Goal: Task Accomplishment & Management: Complete application form

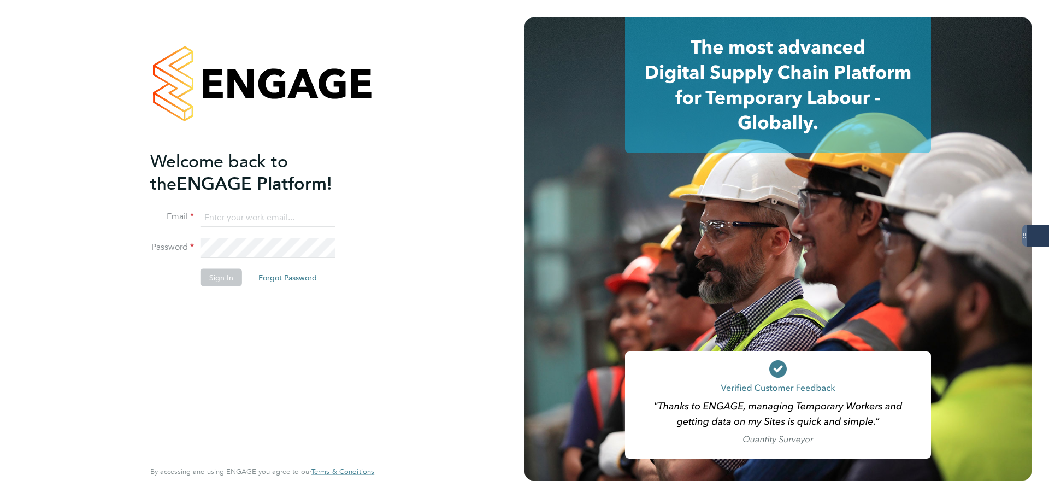
type input "samantha.dix@servicecare.org.uk"
click at [220, 274] on button "Sign In" at bounding box center [221, 276] width 42 height 17
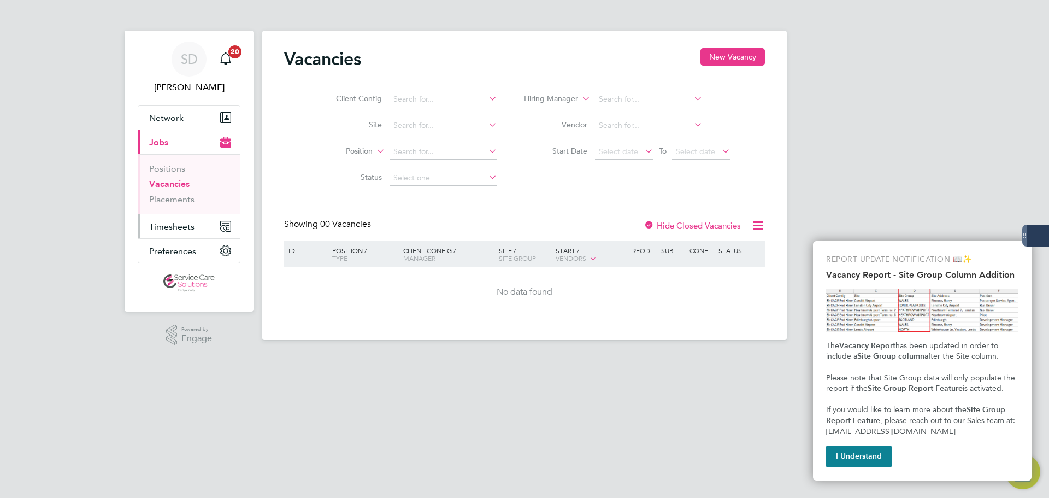
click at [158, 221] on span "Timesheets" at bounding box center [171, 226] width 45 height 10
click at [723, 54] on button "New Vacancy" at bounding box center [732, 56] width 64 height 17
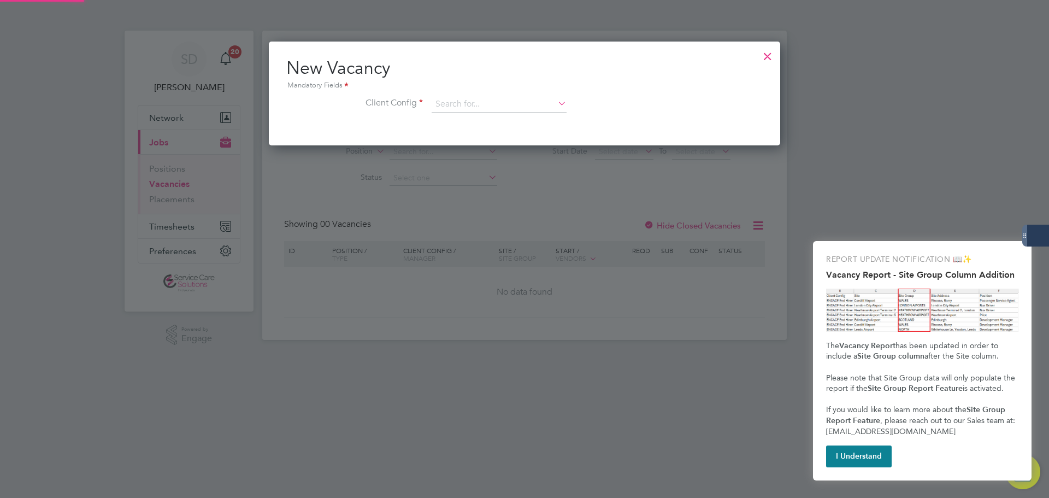
scroll to position [104, 512]
click at [766, 56] on div at bounding box center [768, 54] width 20 height 20
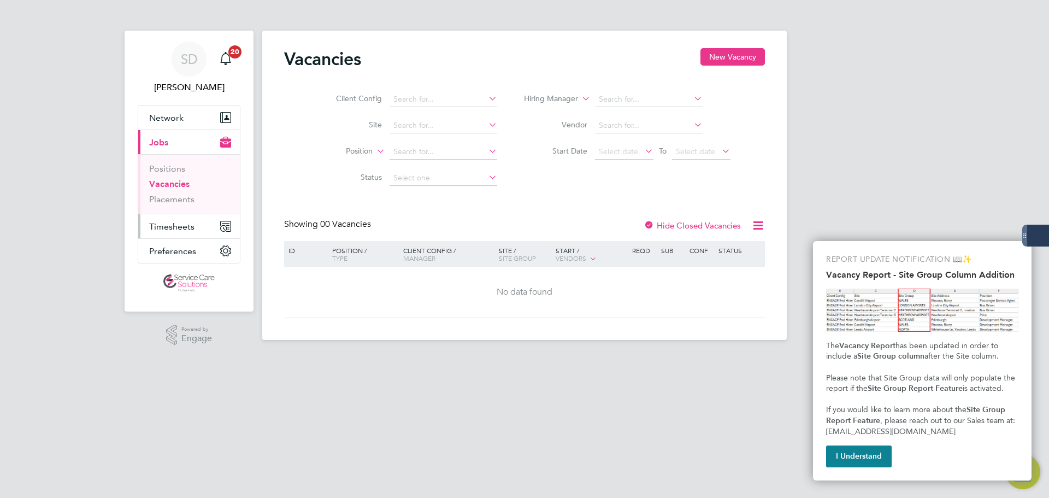
click at [162, 226] on span "Timesheets" at bounding box center [171, 226] width 45 height 10
click at [170, 223] on span "Timesheets" at bounding box center [171, 226] width 45 height 10
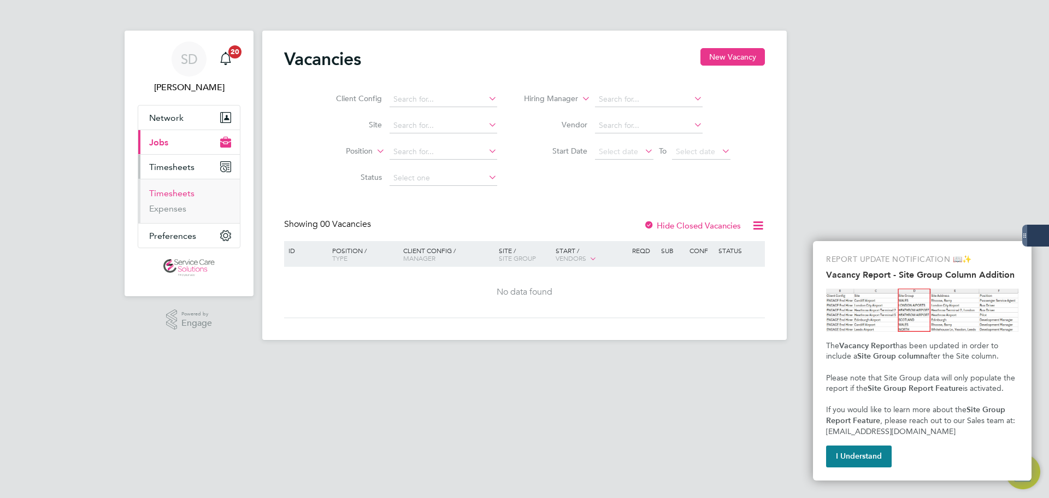
click at [169, 191] on link "Timesheets" at bounding box center [171, 193] width 45 height 10
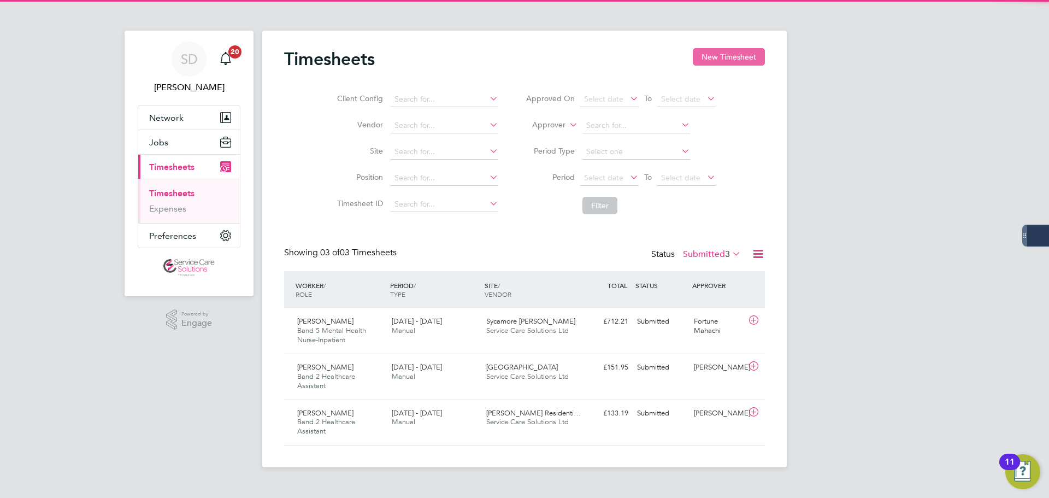
click at [724, 53] on button "New Timesheet" at bounding box center [729, 56] width 72 height 17
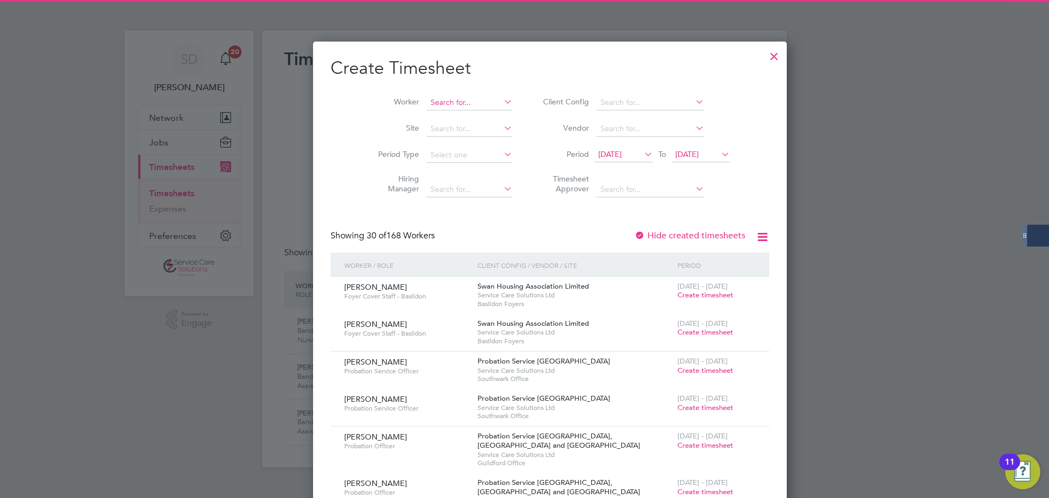
scroll to position [2128, 423]
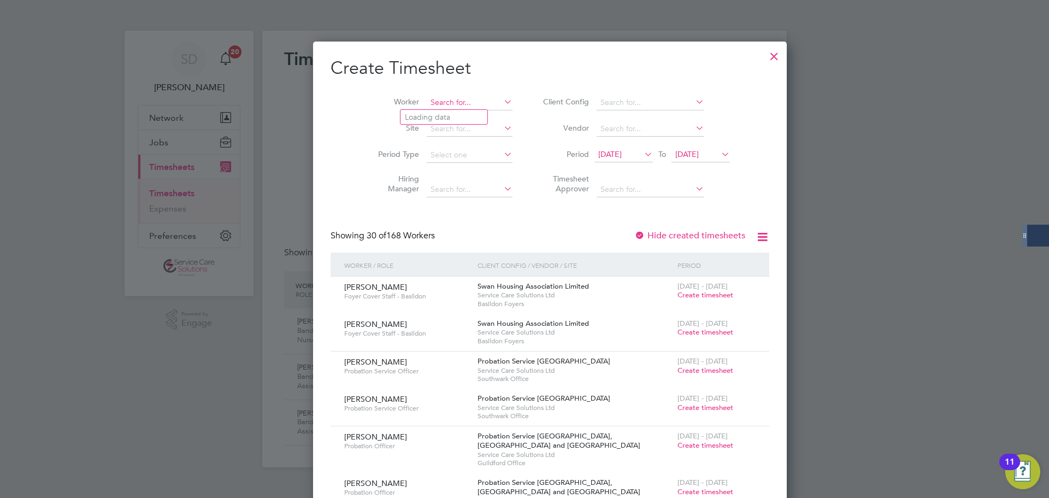
click at [427, 103] on input at bounding box center [470, 102] width 86 height 15
click at [437, 116] on b "[PERSON_NAME]" at bounding box center [467, 117] width 63 height 9
type input "[PERSON_NAME]"
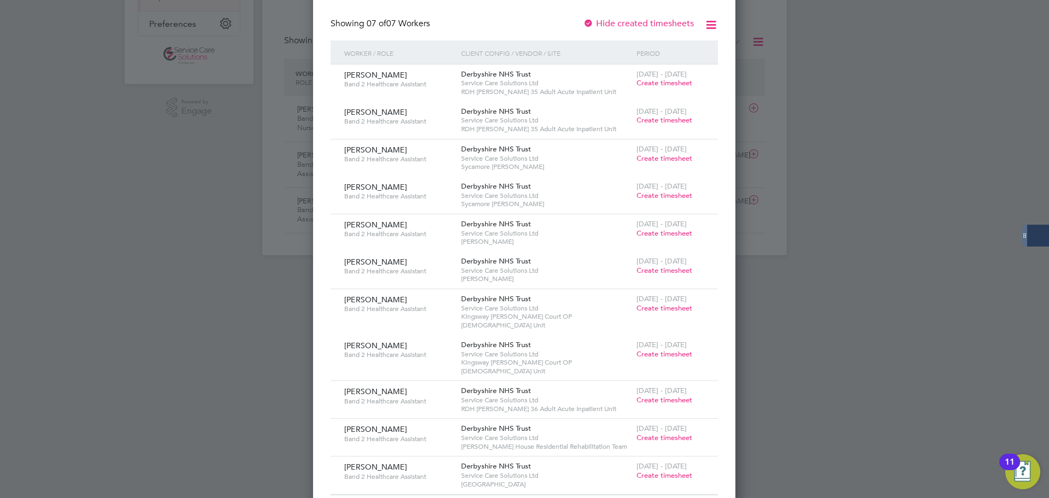
scroll to position [213, 0]
click at [653, 431] on span "Create timesheet" at bounding box center [664, 435] width 56 height 9
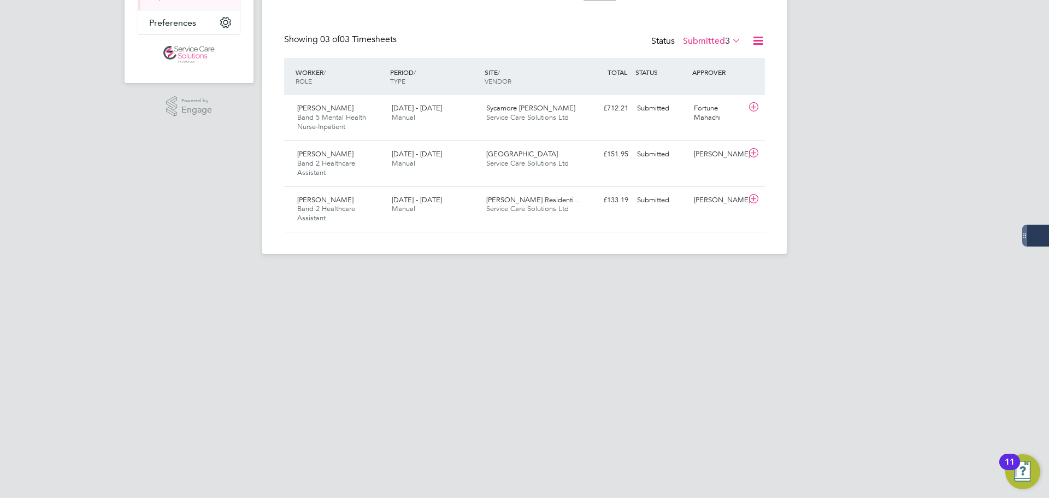
scroll to position [159, 0]
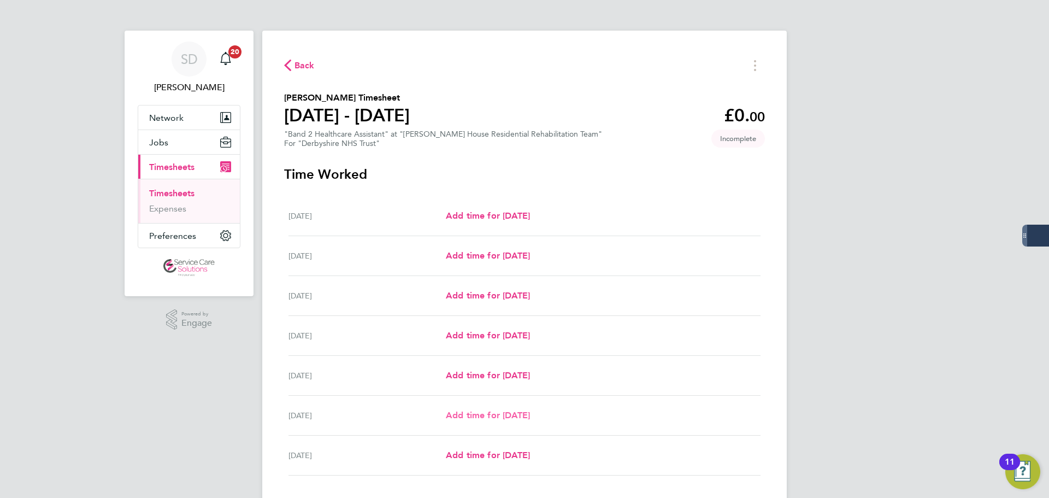
click at [476, 412] on span "Add time for [DATE]" at bounding box center [488, 415] width 84 height 10
select select "30"
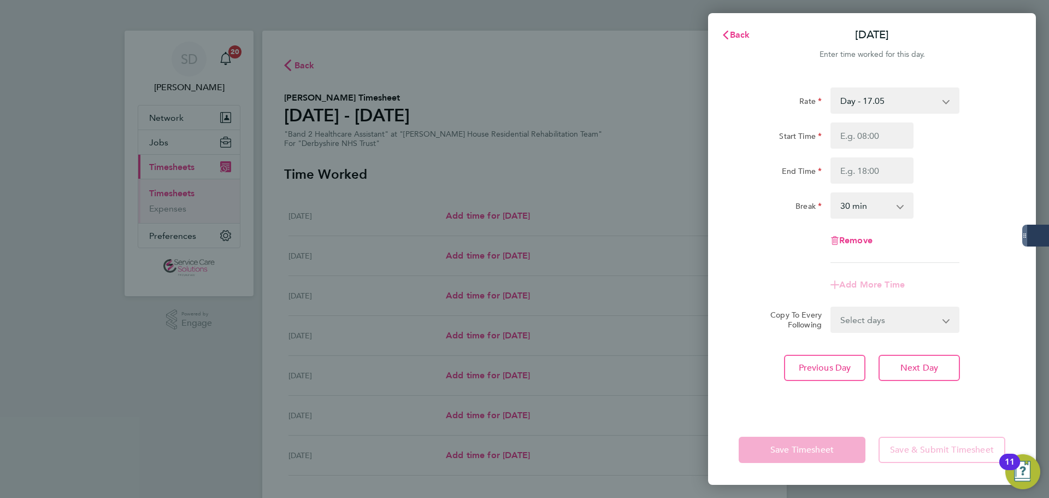
click at [870, 97] on select "Day - 17.05 [DATE]/Night - 23.87 Day (BG+10%) - 18.76 [DATE]/Bank Holiday - 30.…" at bounding box center [888, 100] width 114 height 24
select select "30"
click at [858, 130] on input "Start Time" at bounding box center [871, 135] width 83 height 26
type input "15:00"
click at [865, 172] on input "End Time" at bounding box center [871, 170] width 83 height 26
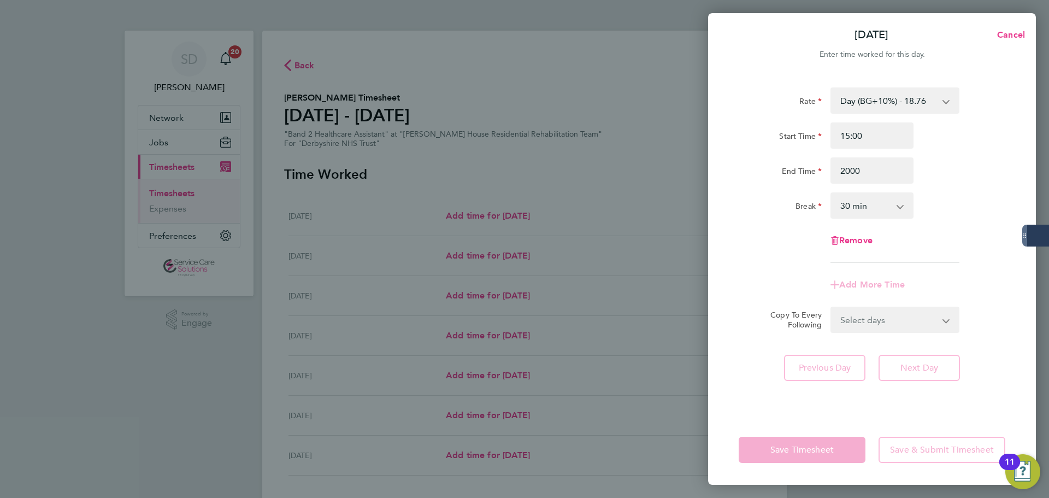
type input "20:00"
drag, startPoint x: 866, startPoint y: 202, endPoint x: 868, endPoint y: 216, distance: 14.4
click at [866, 204] on select "0 min 15 min 30 min 45 min 60 min 75 min 90 min" at bounding box center [865, 205] width 68 height 24
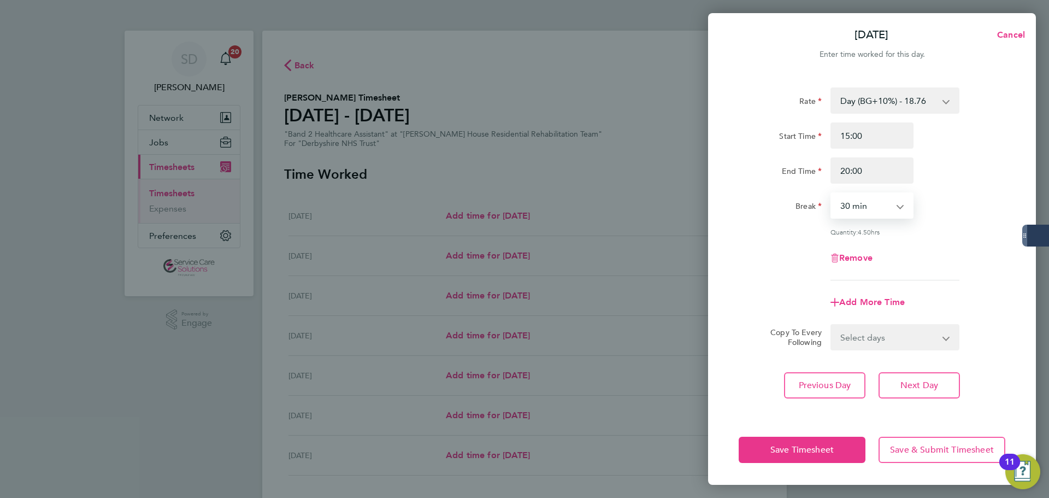
select select "0"
click at [831, 193] on select "0 min 15 min 30 min 45 min 60 min 75 min 90 min" at bounding box center [865, 205] width 68 height 24
click at [778, 272] on div "Rate Day (BG+10%) - 18.76 [DATE]/Night - 23.87 [DATE]/Bank Holiday - 30.86 Sat/…" at bounding box center [871, 183] width 267 height 193
click at [861, 304] on span "Add More Time" at bounding box center [872, 302] width 66 height 10
select select "null"
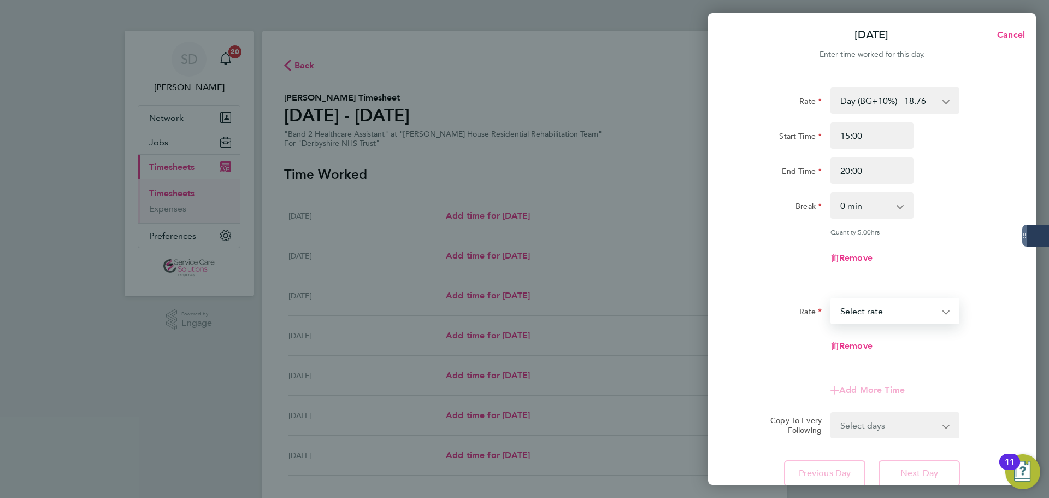
click at [864, 308] on select "[DATE]/Night - 23.87 Day (BG+10%) - 18.76 [DATE]/Bank Holiday - 30.86 Sat/Night…" at bounding box center [888, 311] width 114 height 24
select select "30"
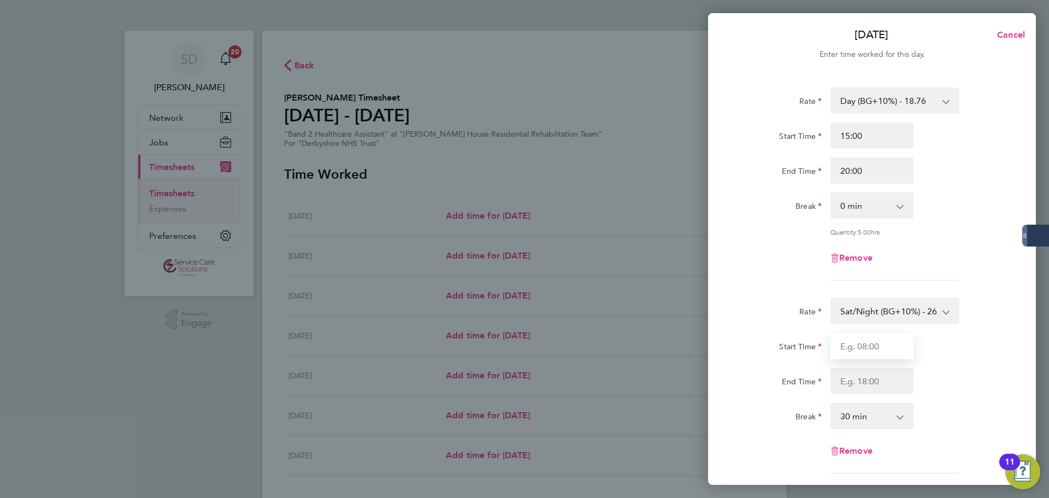
click at [858, 336] on input "Start Time" at bounding box center [871, 346] width 83 height 26
type input "20:00"
click at [868, 376] on input "End Time" at bounding box center [871, 381] width 83 height 26
type input "21:30"
drag, startPoint x: 849, startPoint y: 417, endPoint x: 848, endPoint y: 404, distance: 13.2
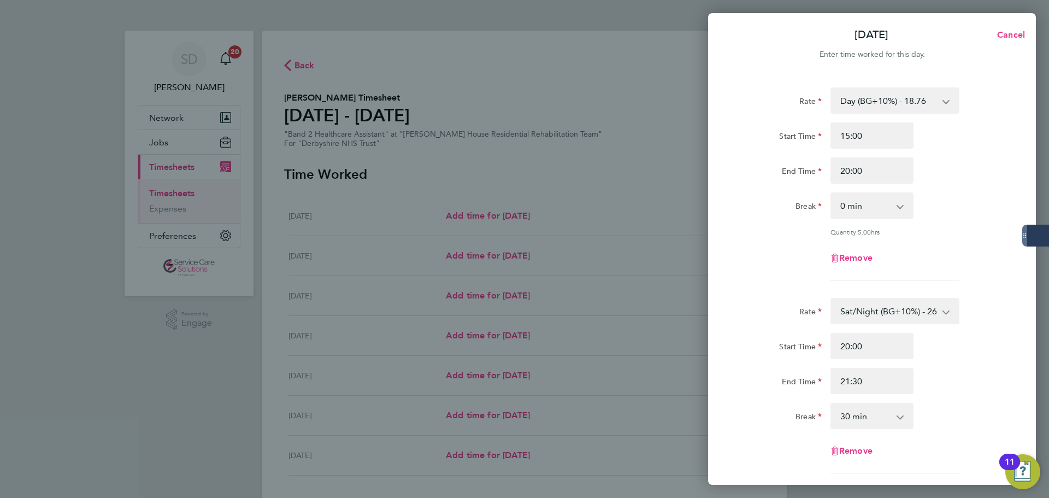
click at [850, 415] on select "0 min 15 min 30 min 45 min 60 min 75 min 90 min" at bounding box center [865, 416] width 68 height 24
select select "0"
click at [831, 404] on select "0 min 15 min 30 min 45 min 60 min 75 min" at bounding box center [865, 416] width 68 height 24
click at [768, 276] on div "Rate Day (BG+10%) - 18.76 [DATE]/Night - 23.87 [DATE]/Bank Holiday - 30.86 Sat/…" at bounding box center [871, 183] width 267 height 193
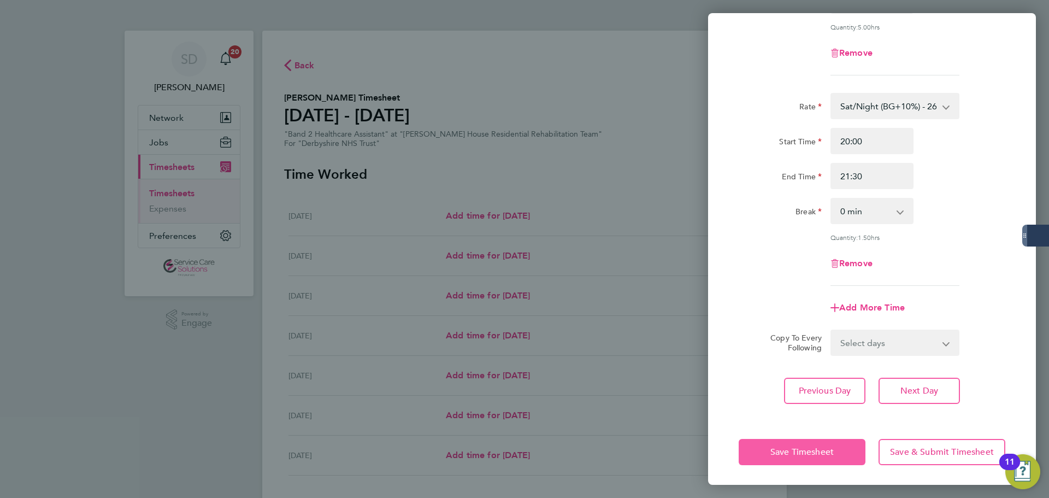
click at [796, 450] on span "Save Timesheet" at bounding box center [801, 451] width 63 height 11
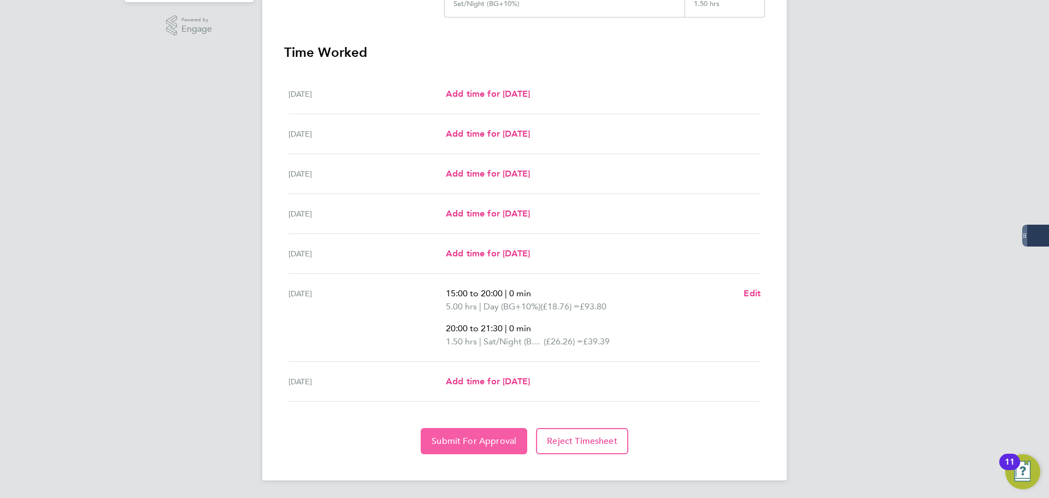
click at [469, 443] on span "Submit For Approval" at bounding box center [473, 440] width 85 height 11
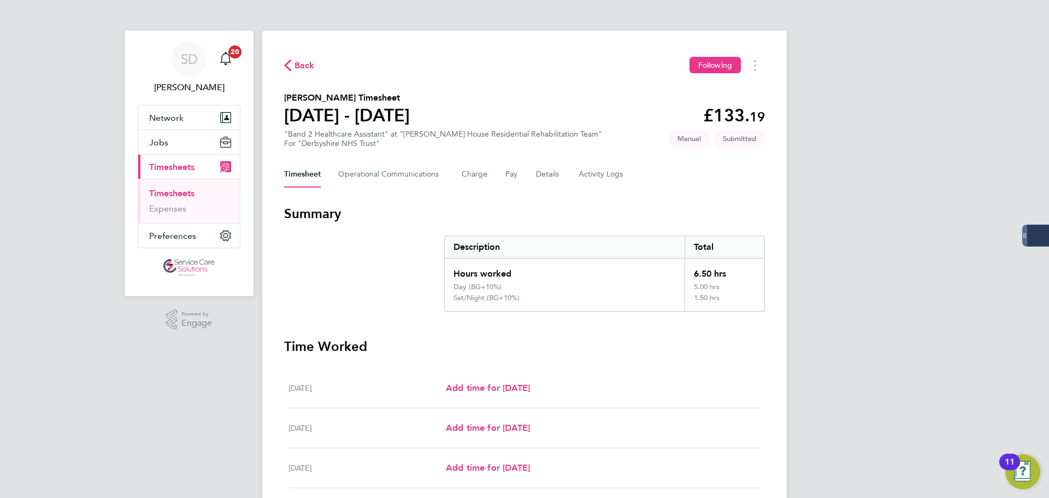
click at [173, 192] on link "Timesheets" at bounding box center [171, 193] width 45 height 10
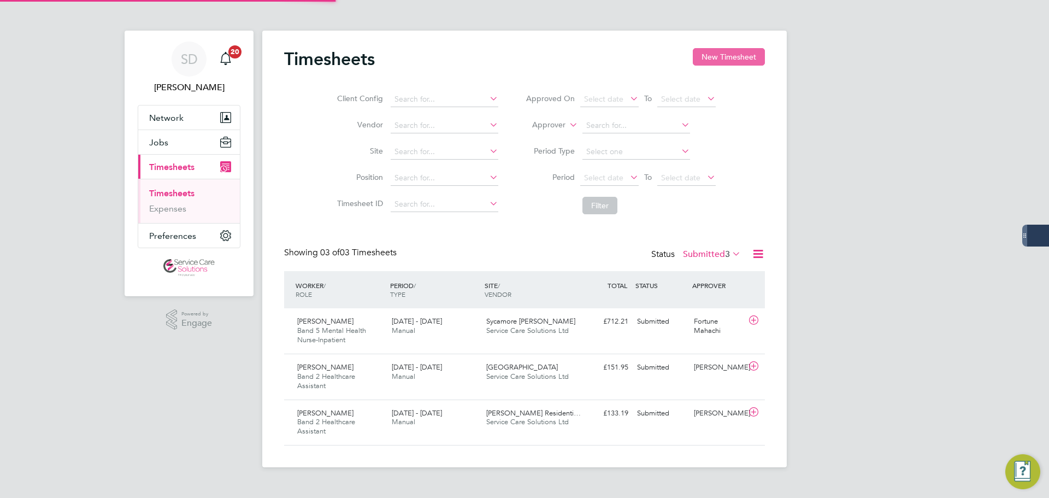
click at [725, 56] on button "New Timesheet" at bounding box center [729, 56] width 72 height 17
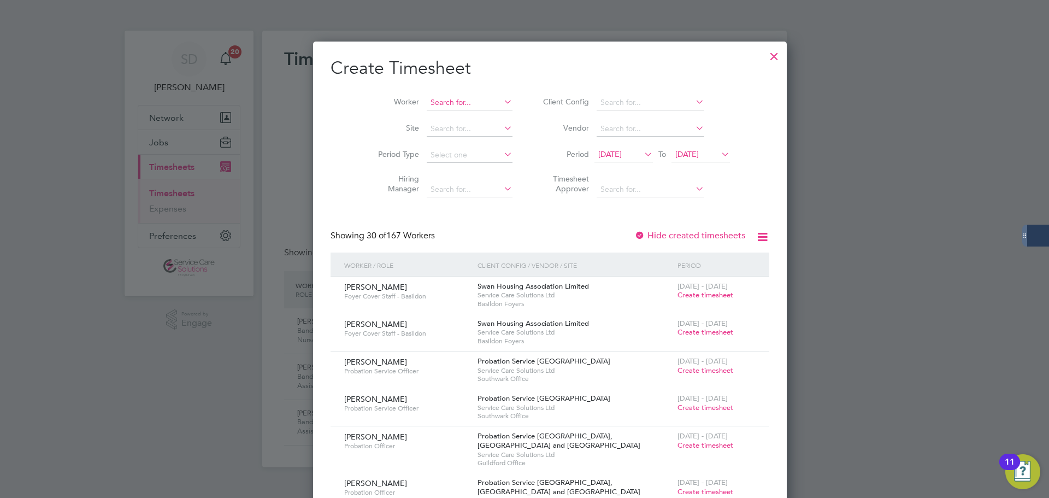
click at [427, 99] on input at bounding box center [470, 102] width 86 height 15
type input "[PERSON_NAME]"
click at [432, 109] on div "Timesheets New Timesheet Client Config Vendor Site Position Timesheet ID Approv…" at bounding box center [524, 249] width 524 height 436
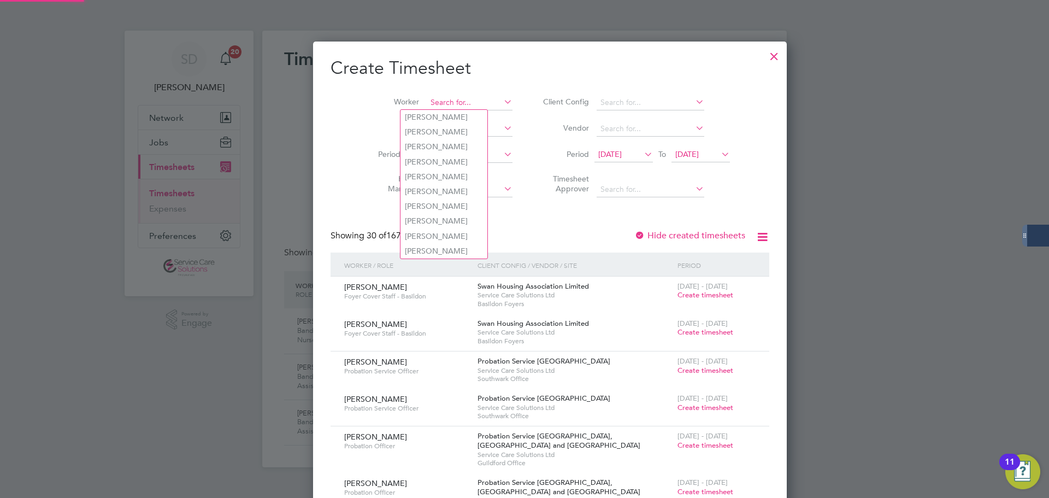
click at [447, 102] on input at bounding box center [470, 102] width 86 height 15
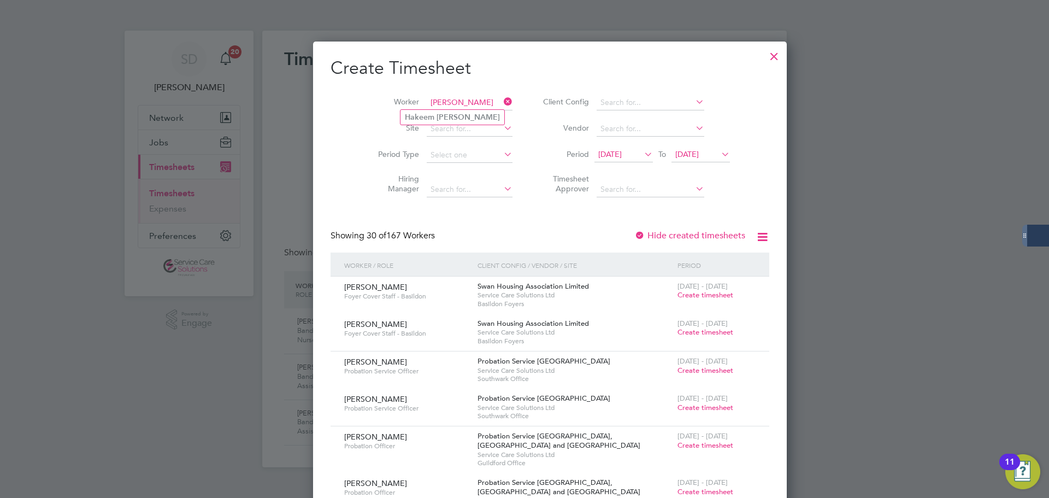
click at [463, 109] on input "[PERSON_NAME]" at bounding box center [470, 102] width 86 height 15
click at [459, 110] on li "[PERSON_NAME]" at bounding box center [452, 117] width 104 height 15
type input "[PERSON_NAME]"
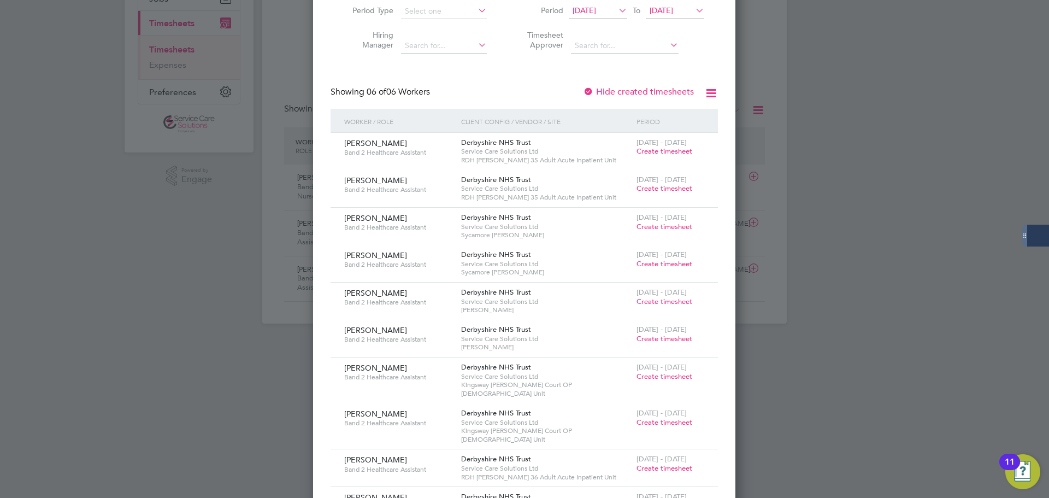
scroll to position [175, 0]
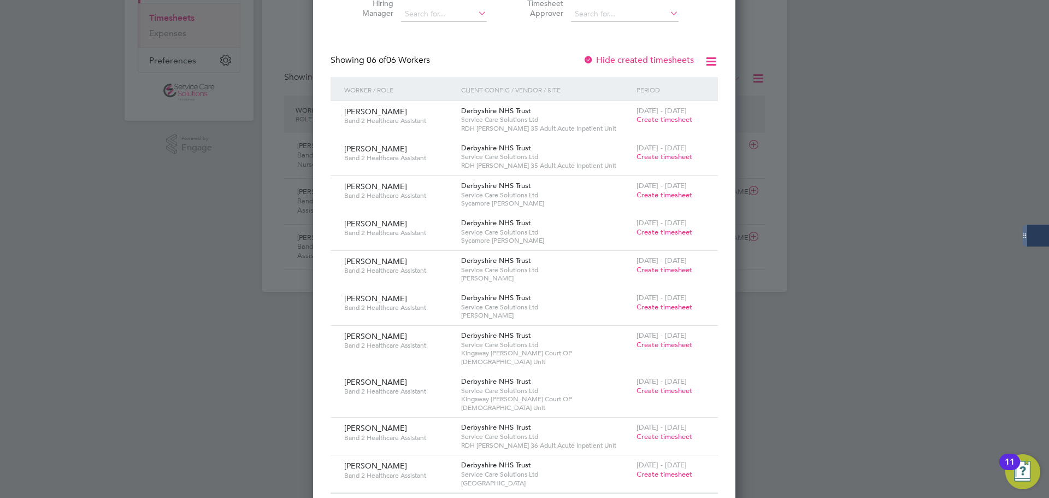
click at [648, 469] on span "Create timesheet" at bounding box center [664, 473] width 56 height 9
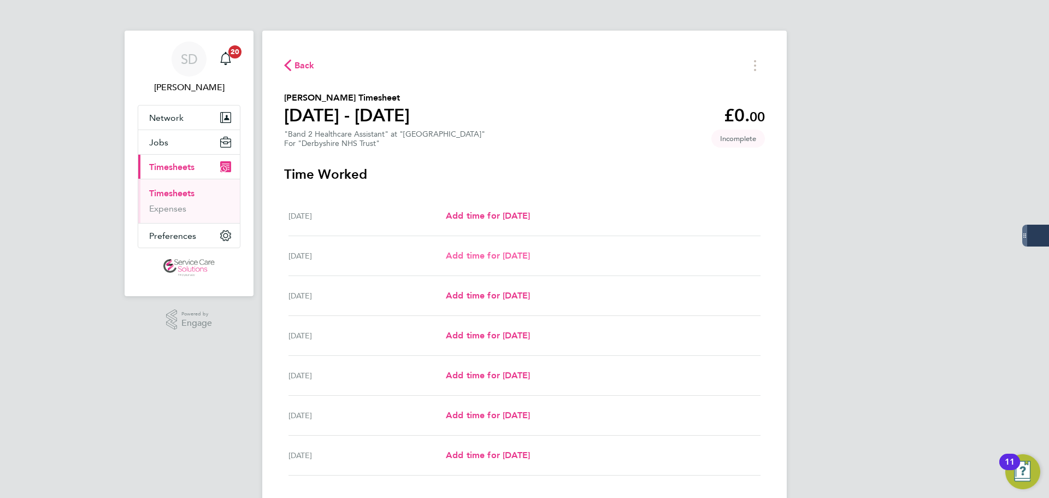
click at [489, 255] on span "Add time for [DATE]" at bounding box center [488, 255] width 84 height 10
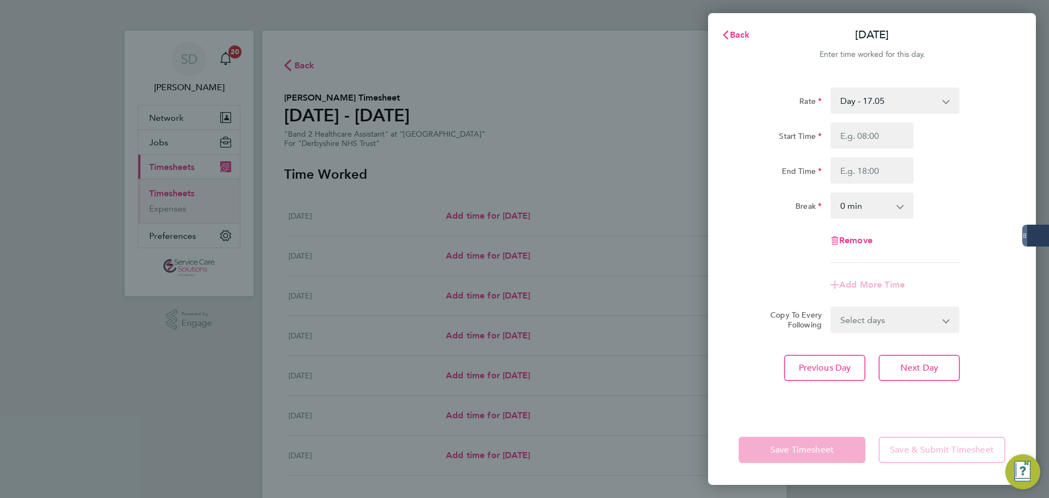
click at [862, 108] on select "Day - 17.05 [DATE]/Bank Holiday - 30.86 [DATE]/Night - 23.87 Day (BG+10%) - 18.…" at bounding box center [888, 100] width 114 height 24
click at [860, 129] on input "Start Time" at bounding box center [871, 135] width 83 height 26
type input "14:00"
click at [870, 170] on input "End Time" at bounding box center [871, 170] width 83 height 26
type input "20:00"
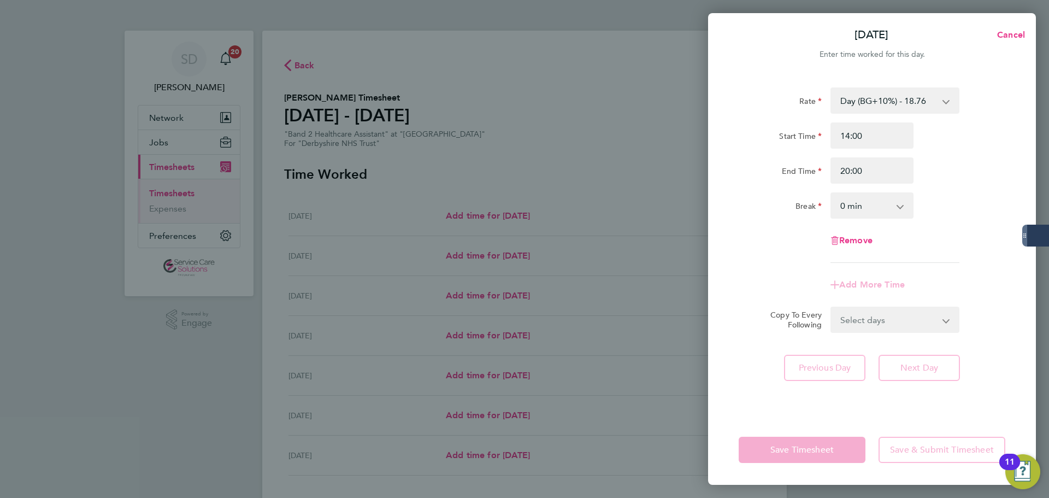
click at [750, 286] on app-timesheet-line-form-group "Rate Day (BG+10%) - 18.76 [DATE]/Bank Holiday - 30.86 [DATE]/Night - 23.87 Sat/…" at bounding box center [871, 192] width 267 height 210
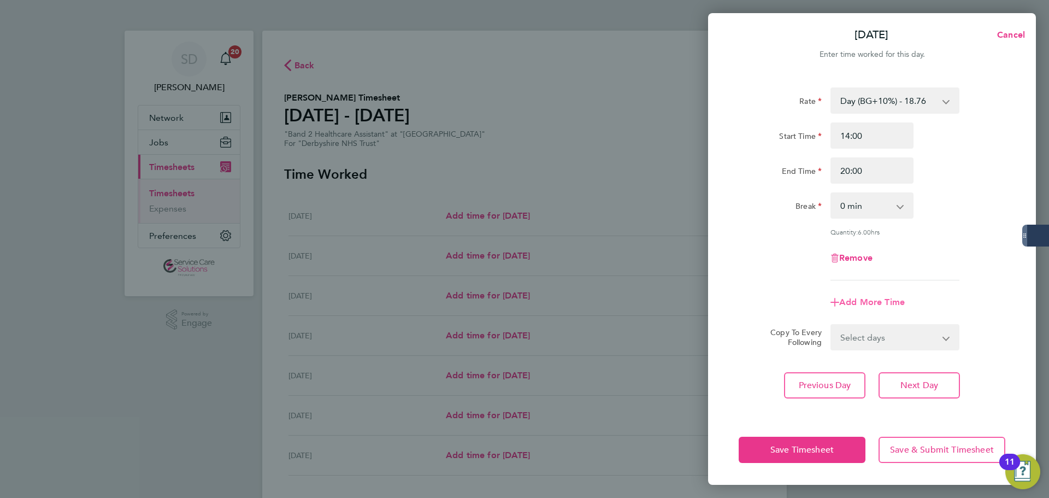
click at [880, 297] on span "Add More Time" at bounding box center [872, 302] width 66 height 10
select select "null"
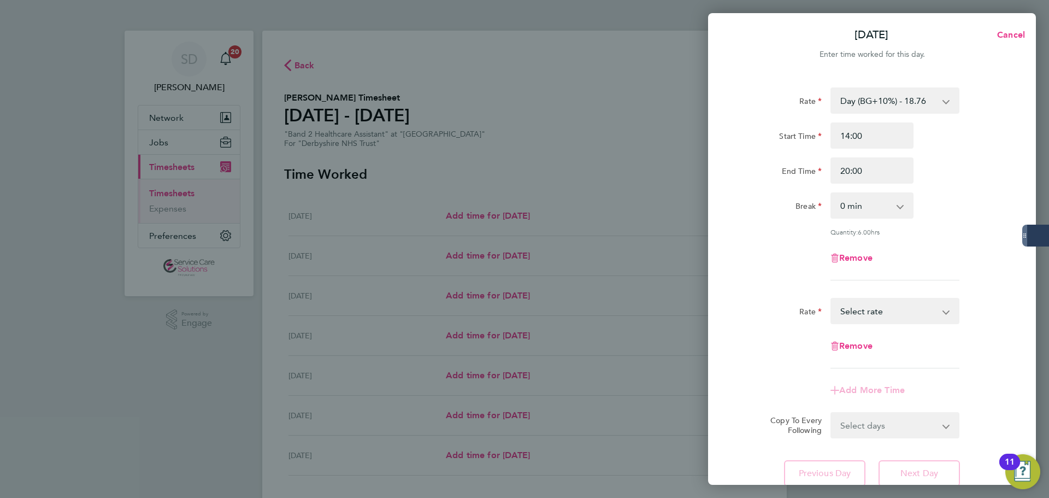
click at [885, 306] on select "[DATE]/Bank Holiday - 30.86 [DATE]/Night - 23.87 Day (BG+10%) - 18.76 Sat/Night…" at bounding box center [888, 311] width 114 height 24
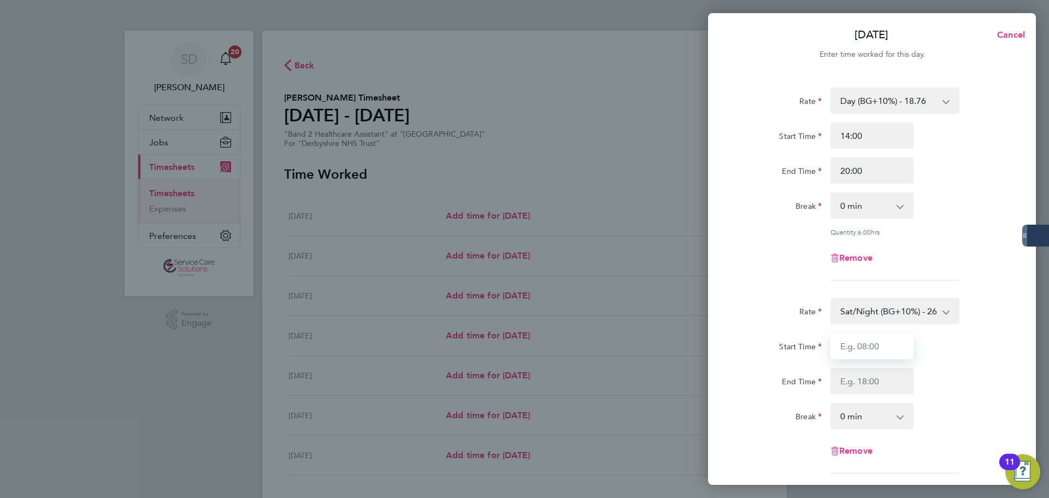
click at [870, 341] on input "Start Time" at bounding box center [871, 346] width 83 height 26
type input "20:00"
click at [856, 379] on input "End Time" at bounding box center [871, 381] width 83 height 26
type input "21:30"
click at [763, 250] on div "Remove" at bounding box center [871, 258] width 275 height 26
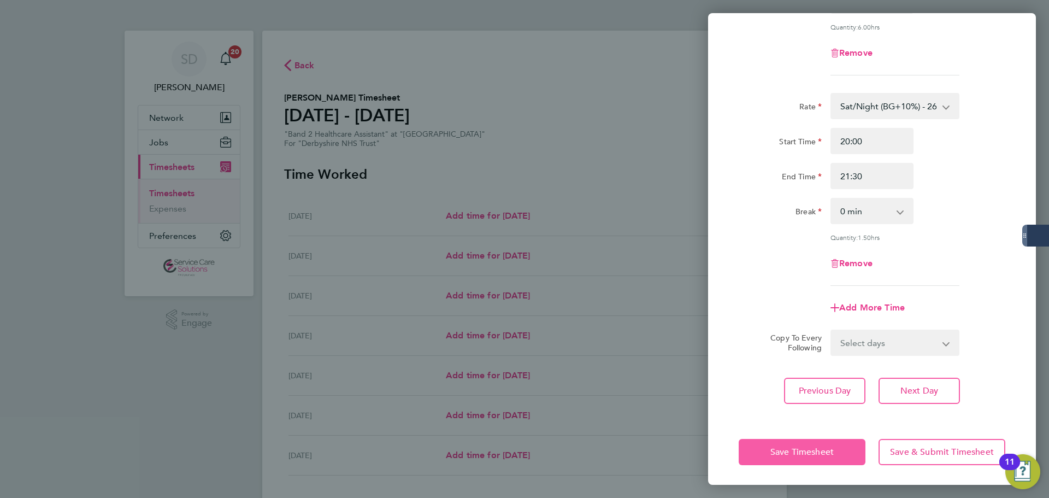
click at [786, 446] on span "Save Timesheet" at bounding box center [801, 451] width 63 height 11
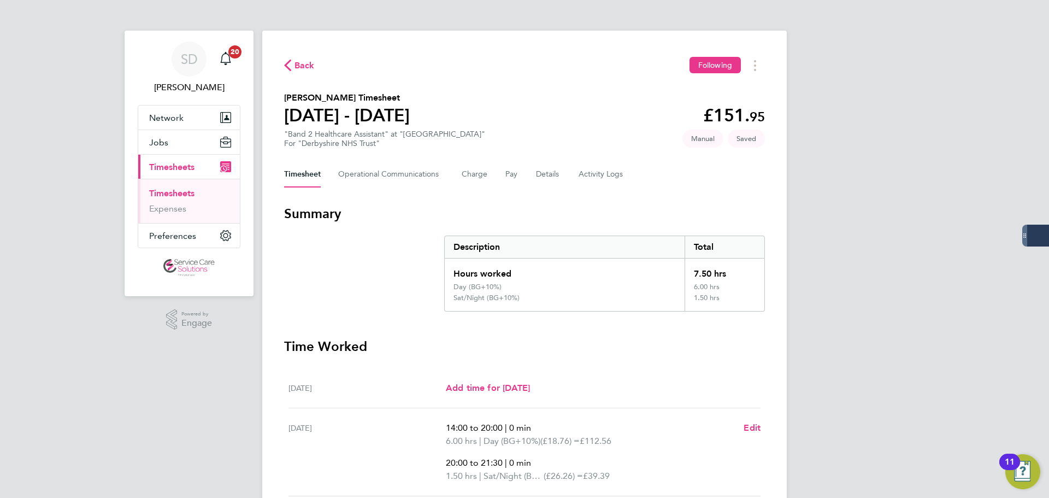
click at [400, 285] on section "Summary Description Total Hours worked 7.50 hrs Day (BG+10%) 6.00 hrs Sat/Night…" at bounding box center [524, 258] width 481 height 107
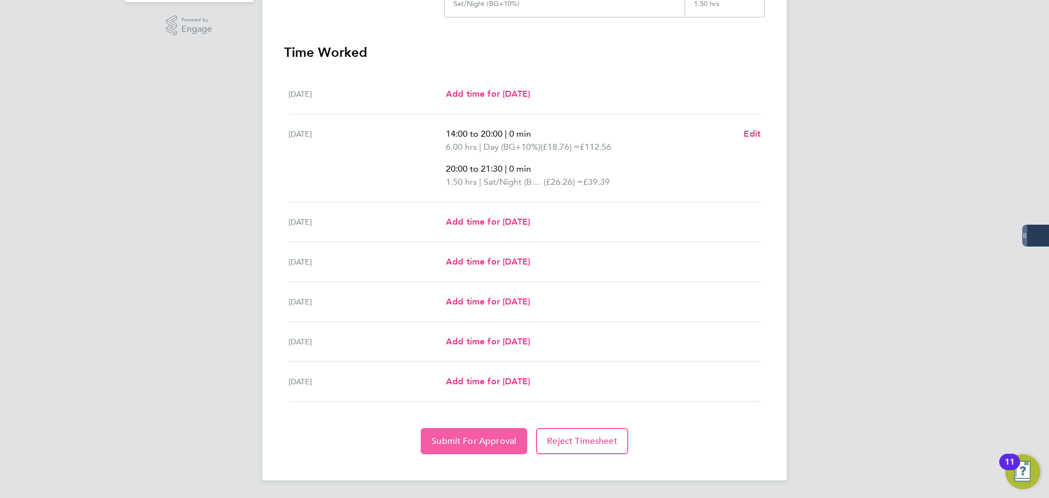
click at [472, 434] on button "Submit For Approval" at bounding box center [474, 441] width 107 height 26
